Goal: Task Accomplishment & Management: Manage account settings

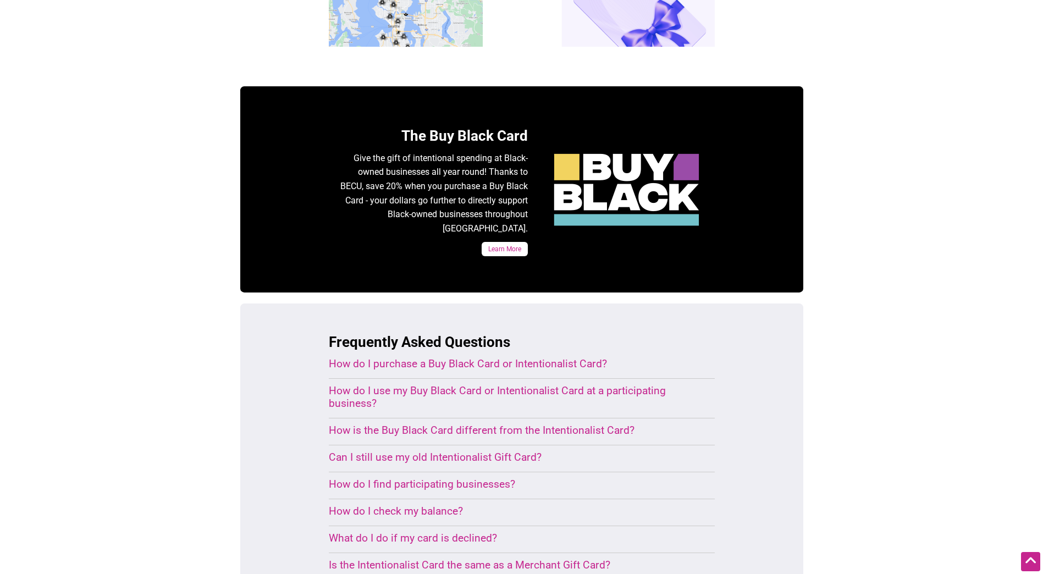
scroll to position [495, 0]
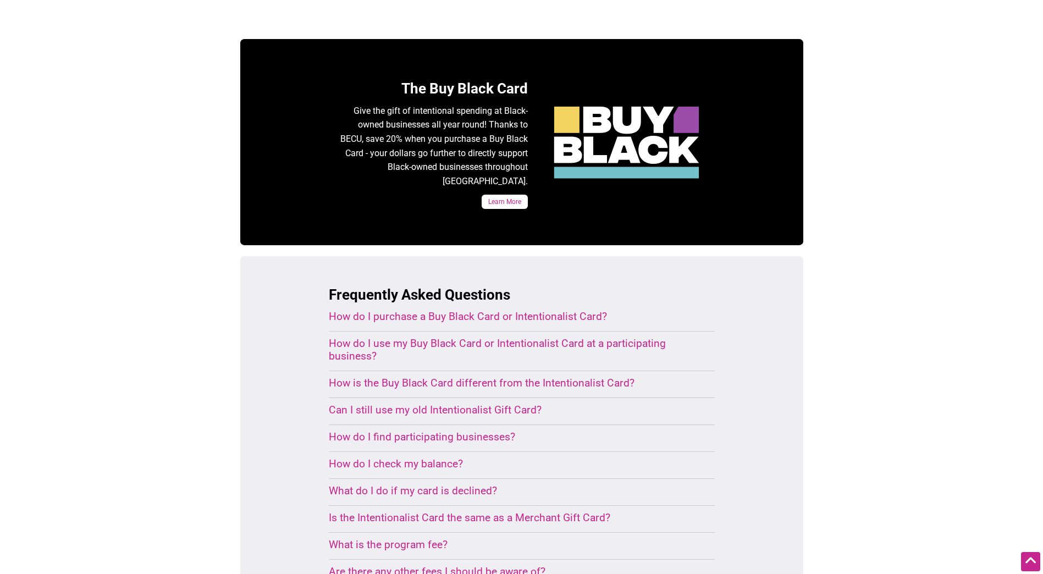
click at [392, 404] on div "Can I still use my old Intentionalist Gift Card?" at bounding box center [509, 410] width 360 height 13
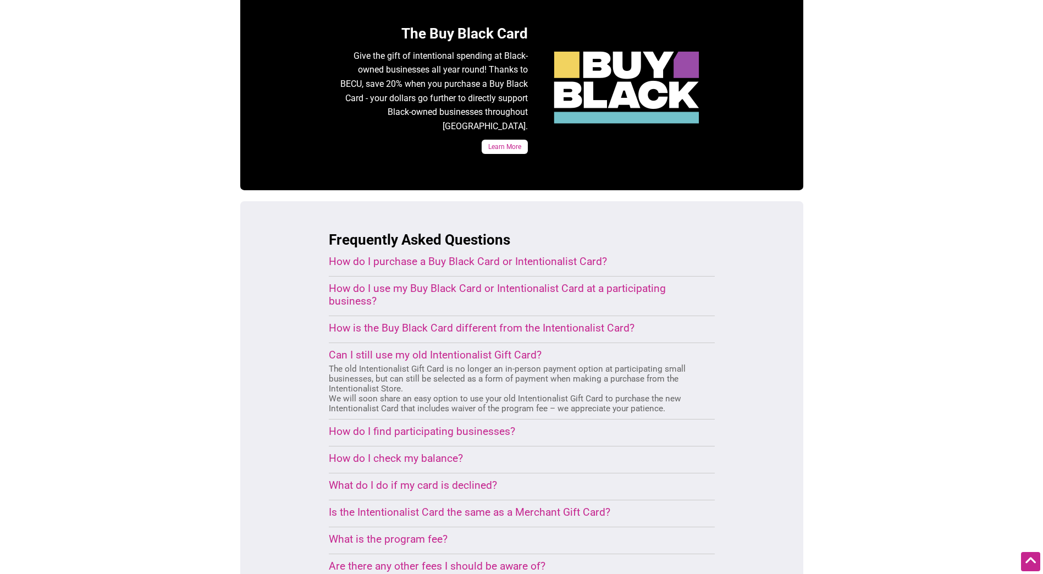
scroll to position [605, 0]
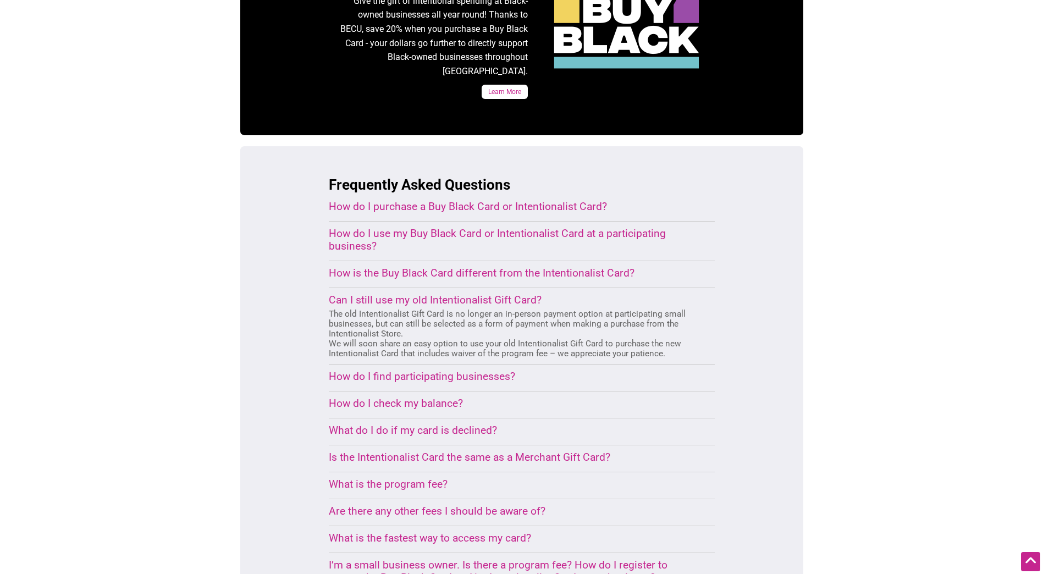
click at [380, 451] on div "Is the Intentionalist Card the same as a Merchant Gift Card?" at bounding box center [509, 457] width 360 height 13
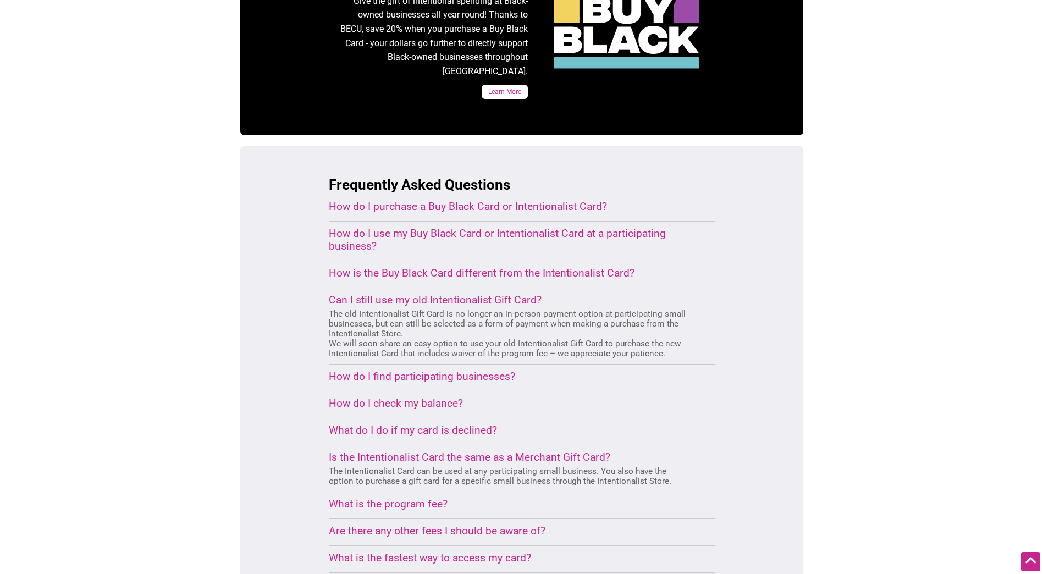
click at [382, 451] on div "Is the Intentionalist Card the same as a Merchant Gift Card?" at bounding box center [509, 457] width 360 height 13
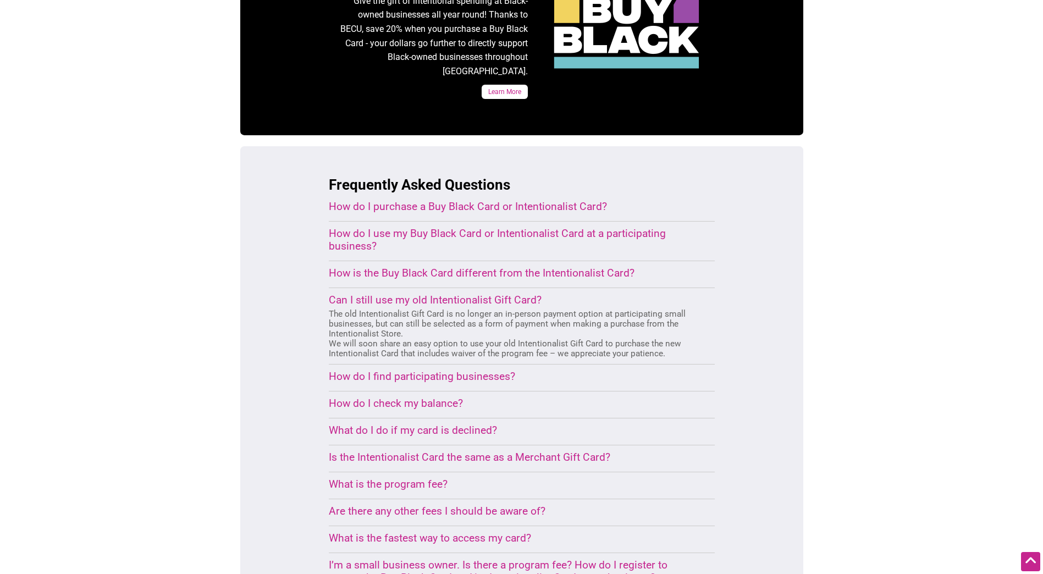
click at [437, 532] on div "What is the fastest way to access my card?" at bounding box center [509, 538] width 360 height 13
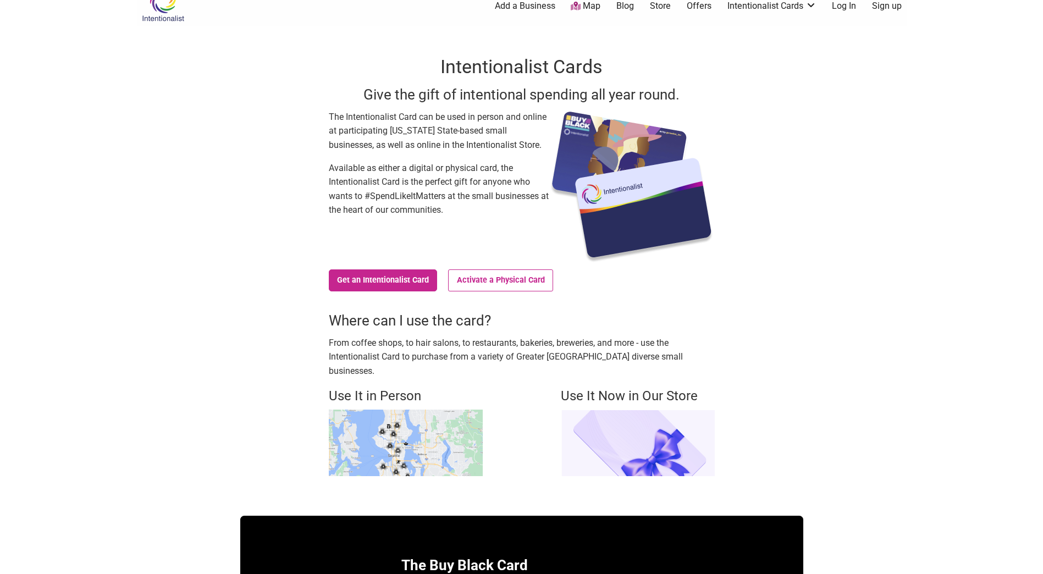
scroll to position [0, 0]
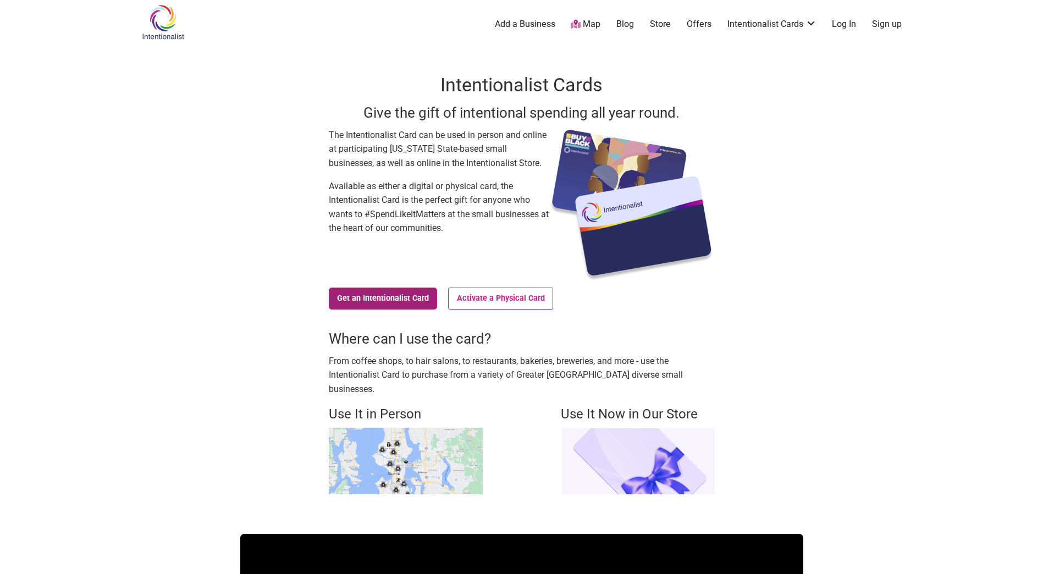
click at [366, 302] on link "Get an Intentionalist Card" at bounding box center [383, 299] width 109 height 22
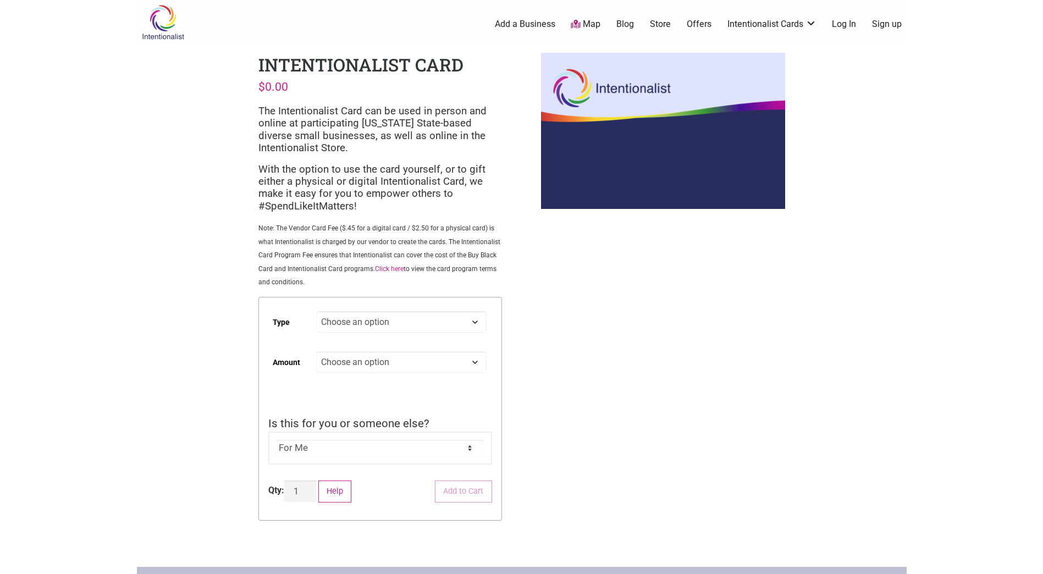
click at [842, 25] on link "Log In" at bounding box center [844, 24] width 24 height 12
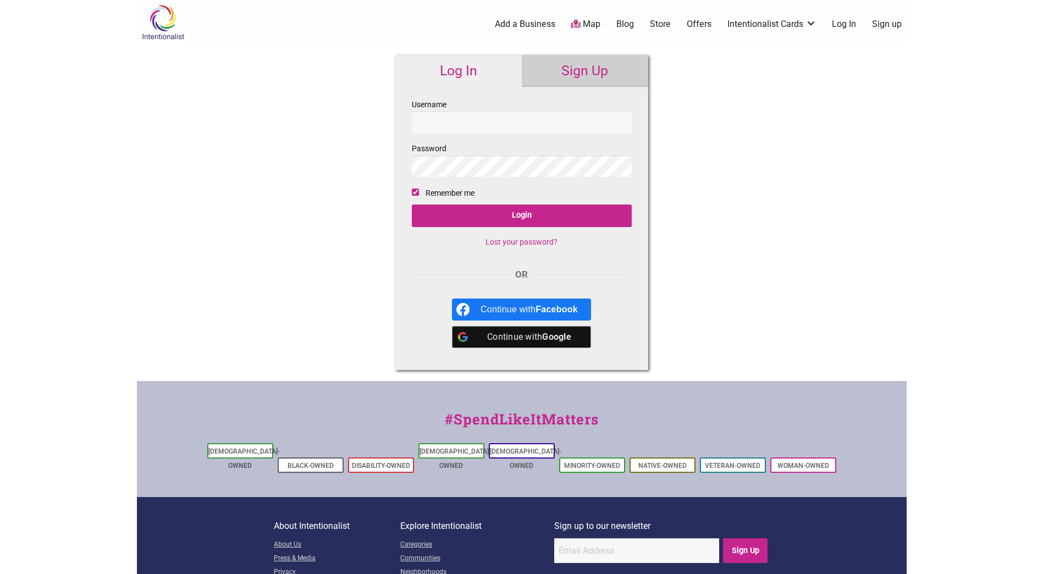
click at [509, 119] on input "Username" at bounding box center [522, 122] width 220 height 21
